Goal: Find contact information

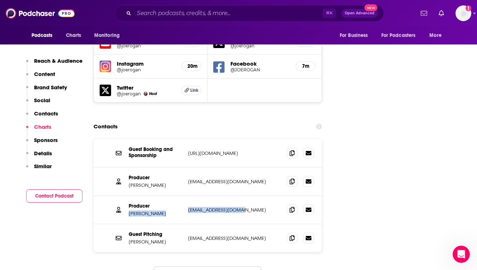
drag, startPoint x: 248, startPoint y: 175, endPoint x: 185, endPoint y: 174, distance: 62.4
click at [185, 196] on div "Producer [PERSON_NAME] [PERSON_NAME][EMAIL_ADDRESS][DOMAIN_NAME] [EMAIL_ADDRESS…" at bounding box center [208, 210] width 229 height 28
copy div "[PERSON_NAME] [EMAIL_ADDRESS][DOMAIN_NAME]"
drag, startPoint x: 259, startPoint y: 203, endPoint x: 189, endPoint y: 205, distance: 70.3
click at [189, 235] on p "[EMAIL_ADDRESS][DOMAIN_NAME]" at bounding box center [234, 238] width 93 height 6
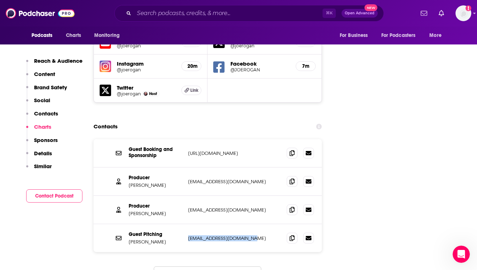
copy p "[EMAIL_ADDRESS][DOMAIN_NAME]"
click at [219, 150] on p "[URL][DOMAIN_NAME]" at bounding box center [234, 153] width 93 height 6
drag, startPoint x: 266, startPoint y: 118, endPoint x: 188, endPoint y: 118, distance: 78.2
click at [188, 139] on div "Guest Booking and Sponsorship [URL][DOMAIN_NAME] [URL][DOMAIN_NAME]" at bounding box center [208, 153] width 229 height 28
copy p "[URL][DOMAIN_NAME]"
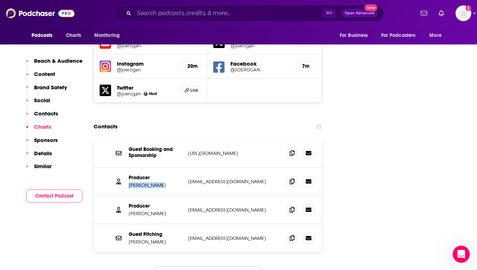
drag, startPoint x: 160, startPoint y: 149, endPoint x: 129, endPoint y: 150, distance: 30.9
click at [129, 182] on p "[PERSON_NAME]" at bounding box center [156, 185] width 54 height 6
copy p "[PERSON_NAME]"
click at [210, 196] on div "Producer [PERSON_NAME] [PERSON_NAME][EMAIL_ADDRESS][DOMAIN_NAME] [EMAIL_ADDRESS…" at bounding box center [208, 210] width 229 height 28
drag, startPoint x: 248, startPoint y: 175, endPoint x: 188, endPoint y: 176, distance: 60.3
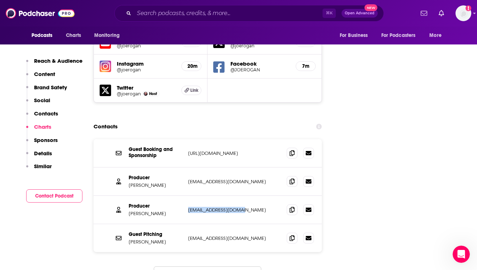
click at [188, 196] on div "Producer [PERSON_NAME] [PERSON_NAME][EMAIL_ADDRESS][DOMAIN_NAME] [EMAIL_ADDRESS…" at bounding box center [208, 210] width 229 height 28
copy p "[EMAIL_ADDRESS][DOMAIN_NAME]"
click at [42, 12] on img at bounding box center [40, 13] width 69 height 14
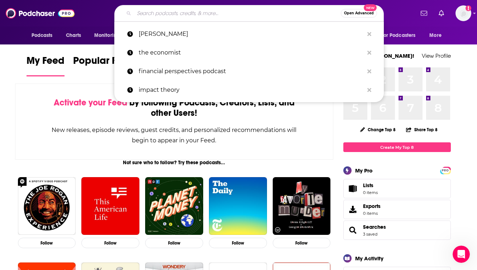
click at [161, 11] on input "Search podcasts, credits, & more..." at bounding box center [237, 13] width 207 height 11
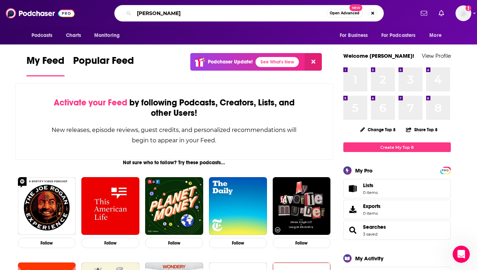
type input "[PERSON_NAME]"
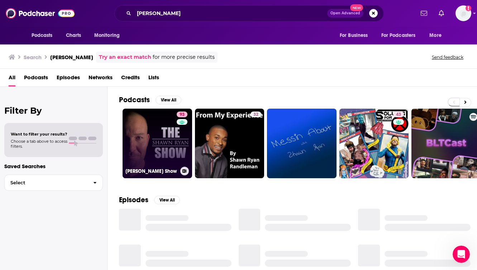
click at [156, 127] on link "93 [PERSON_NAME] Show" at bounding box center [158, 144] width 70 height 70
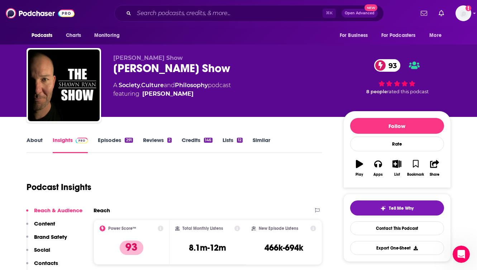
click at [161, 171] on div "Podcast Insights" at bounding box center [172, 183] width 290 height 37
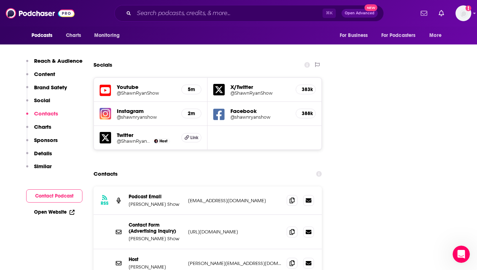
scroll to position [818, 0]
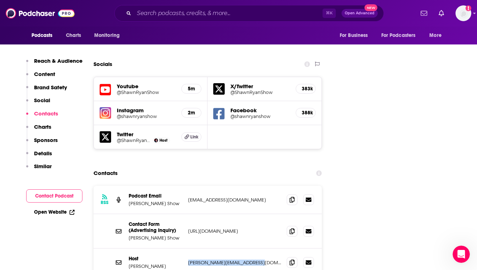
drag, startPoint x: 258, startPoint y: 214, endPoint x: 186, endPoint y: 215, distance: 71.8
click at [186, 249] on div "Host [PERSON_NAME] [PERSON_NAME][EMAIL_ADDRESS][DOMAIN_NAME] [PERSON_NAME][EMAI…" at bounding box center [208, 263] width 229 height 28
copy p "[PERSON_NAME][EMAIL_ADDRESS][DOMAIN_NAME]"
drag, startPoint x: 259, startPoint y: 152, endPoint x: 188, endPoint y: 155, distance: 70.7
click at [188, 197] on p "[EMAIL_ADDRESS][DOMAIN_NAME]" at bounding box center [234, 200] width 93 height 6
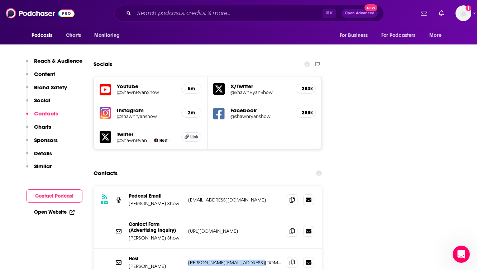
copy p "[EMAIL_ADDRESS][DOMAIN_NAME]"
drag, startPoint x: 258, startPoint y: 214, endPoint x: 188, endPoint y: 215, distance: 69.6
click at [188, 260] on p "[PERSON_NAME][EMAIL_ADDRESS][DOMAIN_NAME]" at bounding box center [234, 263] width 93 height 6
copy p "[PERSON_NAME][EMAIL_ADDRESS][DOMAIN_NAME]"
drag, startPoint x: 258, startPoint y: 152, endPoint x: 189, endPoint y: 152, distance: 69.6
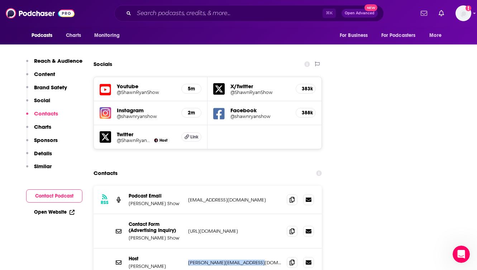
click at [189, 197] on p "[EMAIL_ADDRESS][DOMAIN_NAME]" at bounding box center [234, 200] width 93 height 6
copy p "[EMAIL_ADDRESS][DOMAIN_NAME]"
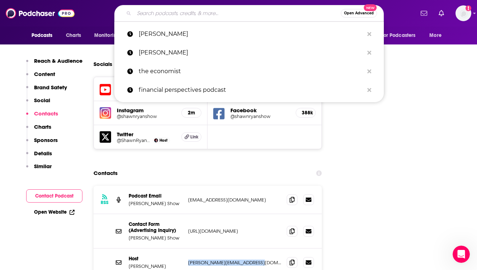
click at [156, 12] on input "Search podcasts, credits, & more..." at bounding box center [237, 13] width 207 height 11
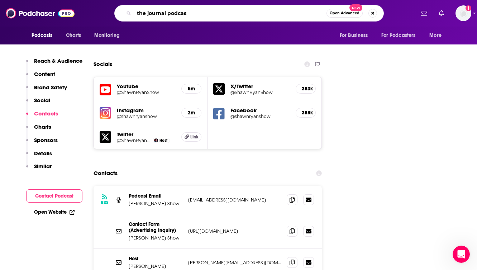
type input "the journal podcast"
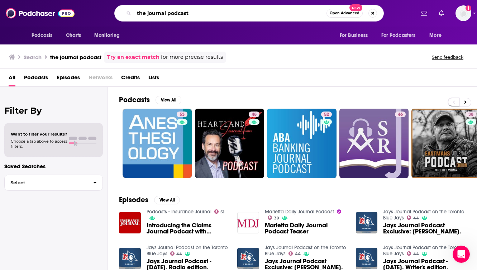
drag, startPoint x: 196, startPoint y: 13, endPoint x: 115, endPoint y: 14, distance: 81.1
click at [115, 14] on div "the journal podcast Open Advanced New" at bounding box center [249, 13] width 270 height 17
type input "wsj"
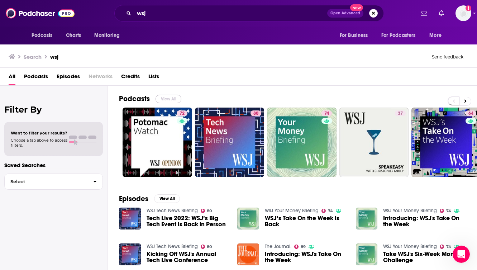
click at [167, 99] on button "View All" at bounding box center [169, 99] width 26 height 9
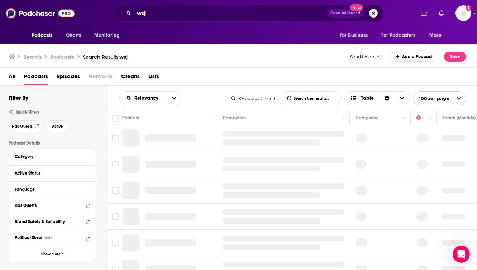
click at [206, 86] on div "Relevancy List Search Input Search the results... Table 89 podcast results List…" at bounding box center [293, 98] width 370 height 25
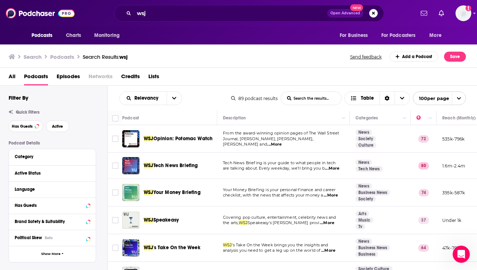
click at [217, 147] on div "WSJ Opinion: Potomac Watch" at bounding box center [181, 138] width 75 height 17
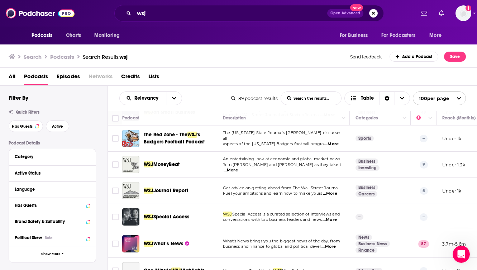
scroll to position [273, 0]
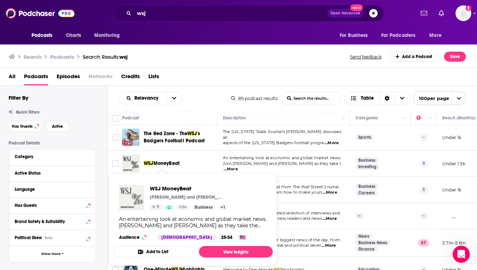
click at [135, 190] on img "WSJ MoneyBeat" at bounding box center [131, 197] width 25 height 25
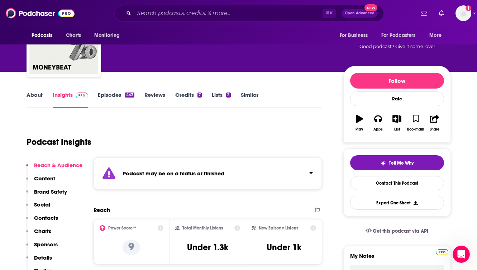
scroll to position [72, 0]
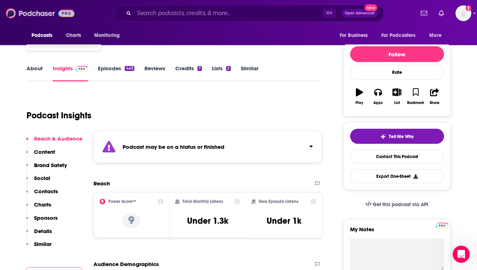
click at [45, 14] on img at bounding box center [40, 13] width 69 height 14
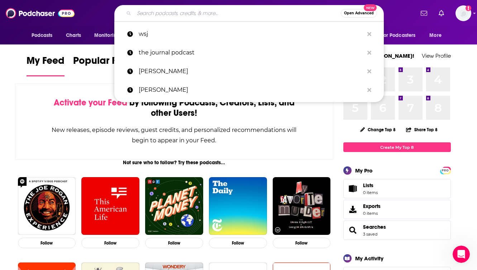
click at [163, 15] on input "Search podcasts, credits, & more..." at bounding box center [237, 13] width 207 height 11
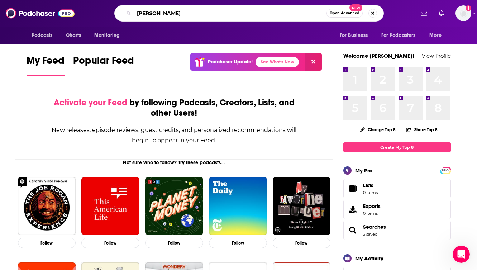
type input "[PERSON_NAME]"
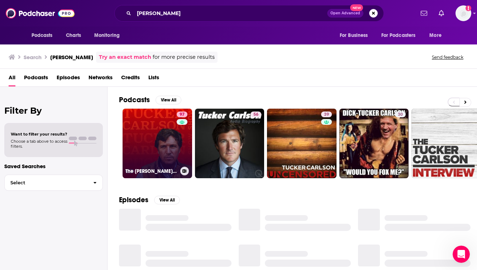
click at [159, 129] on link "97 The [PERSON_NAME] Show" at bounding box center [158, 144] width 70 height 70
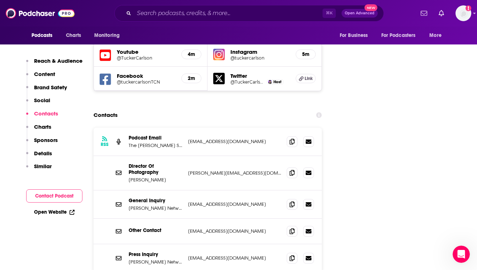
scroll to position [832, 0]
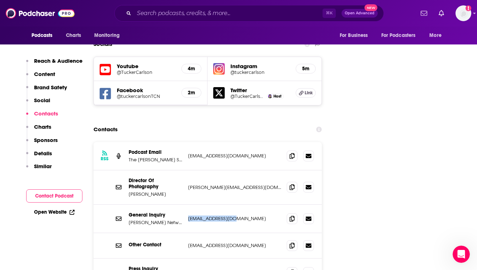
drag, startPoint x: 236, startPoint y: 176, endPoint x: 188, endPoint y: 177, distance: 48.4
click at [188, 216] on p "[EMAIL_ADDRESS][DOMAIN_NAME]" at bounding box center [234, 219] width 93 height 6
copy p "[EMAIL_ADDRESS][DOMAIN_NAME]"
